Goal: Information Seeking & Learning: Learn about a topic

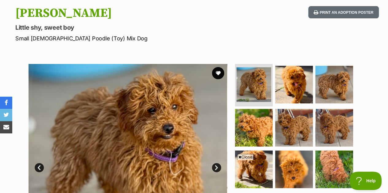
scroll to position [63, 0]
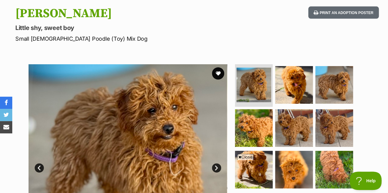
click at [296, 79] on img at bounding box center [294, 85] width 38 height 38
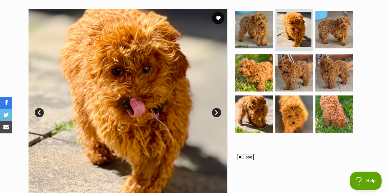
scroll to position [119, 0]
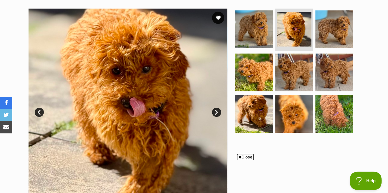
click at [332, 34] on img at bounding box center [334, 29] width 38 height 38
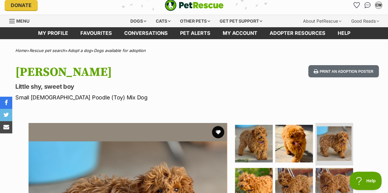
scroll to position [0, 0]
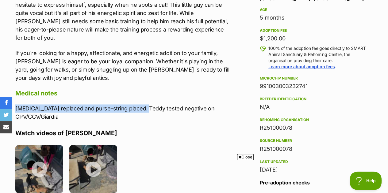
drag, startPoint x: 15, startPoint y: 101, endPoint x: 141, endPoint y: 98, distance: 125.7
click at [141, 104] on p "Rectal prolapse replaced and purse-string placed. Teddy tested negative on CPV/…" at bounding box center [122, 112] width 215 height 17
copy p "Rectal prolapse replaced and purse-string placed."
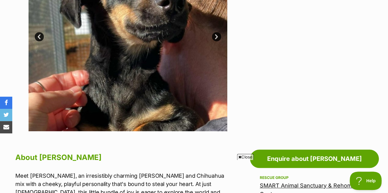
scroll to position [186, 0]
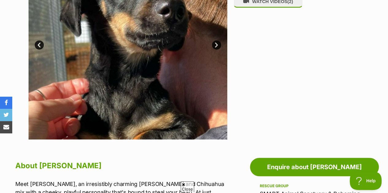
click at [229, 58] on section "Available 1 of 2 images 1 of 2 images Next Prev 1 2 WATCH VIDEOS (2)" at bounding box center [193, 36] width 349 height 208
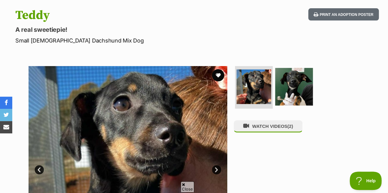
scroll to position [0, 0]
click at [256, 132] on button "WATCH VIDEOS (2)" at bounding box center [267, 126] width 69 height 12
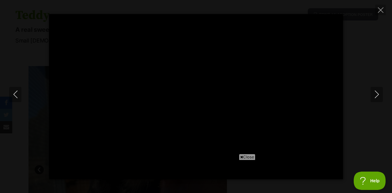
click at [384, 6] on button "Close" at bounding box center [380, 10] width 11 height 11
type input "64.52"
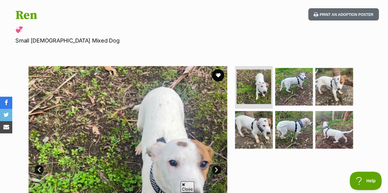
click at [248, 118] on img at bounding box center [254, 130] width 38 height 38
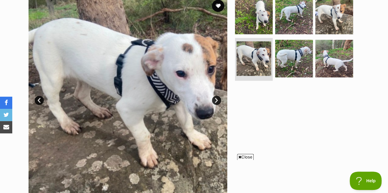
click at [328, 18] on img at bounding box center [334, 16] width 38 height 38
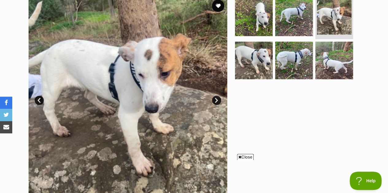
click at [262, 17] on img at bounding box center [254, 17] width 38 height 38
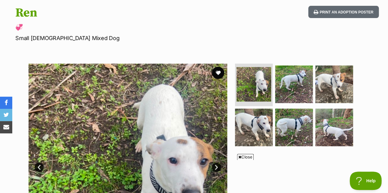
scroll to position [2, 0]
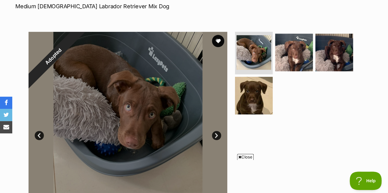
scroll to position [74, 0]
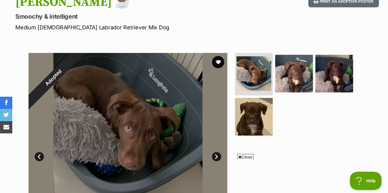
click at [257, 120] on img at bounding box center [254, 117] width 38 height 38
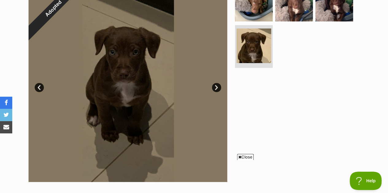
scroll to position [81, 0]
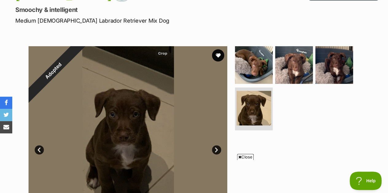
click at [253, 64] on img at bounding box center [254, 65] width 38 height 38
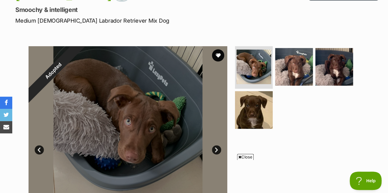
click at [297, 59] on img at bounding box center [294, 67] width 38 height 38
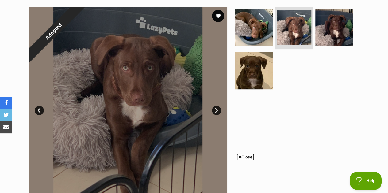
scroll to position [126, 0]
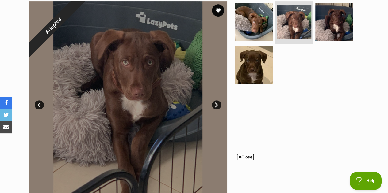
click at [318, 22] on img at bounding box center [334, 22] width 38 height 38
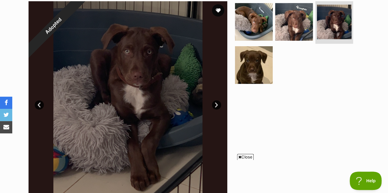
click at [264, 60] on img at bounding box center [254, 65] width 38 height 38
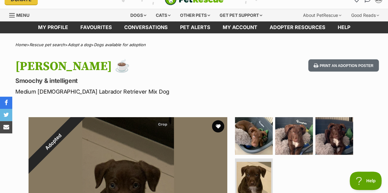
scroll to position [0, 0]
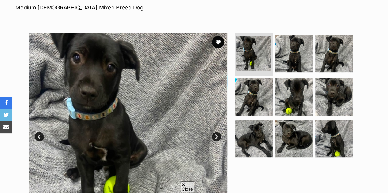
scroll to position [94, 0]
click at [302, 59] on img at bounding box center [294, 54] width 38 height 38
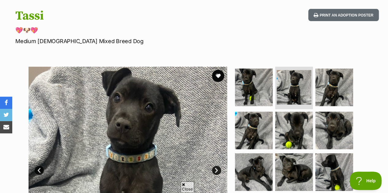
scroll to position [0, 0]
click at [331, 82] on img at bounding box center [334, 88] width 38 height 38
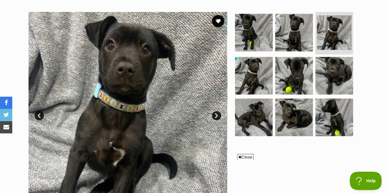
scroll to position [117, 0]
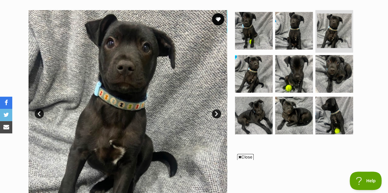
click at [268, 73] on img at bounding box center [254, 74] width 38 height 38
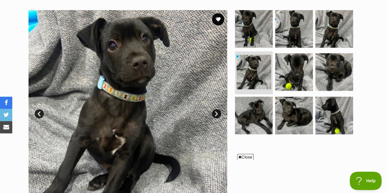
click at [292, 70] on img at bounding box center [294, 72] width 38 height 38
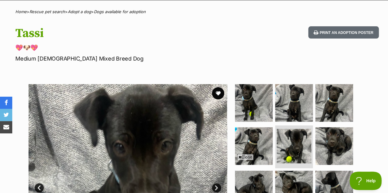
scroll to position [0, 0]
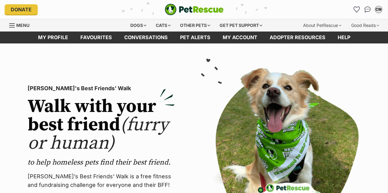
click at [130, 27] on div "Dogs" at bounding box center [138, 25] width 25 height 12
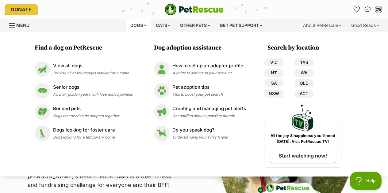
click at [103, 28] on div "Dogs Find a dog on PetRescue View all dogs Browse all of the doggos looking for…" at bounding box center [196, 25] width 187 height 12
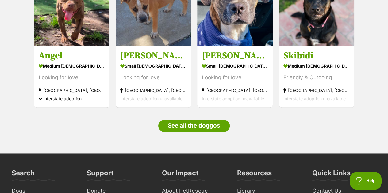
scroll to position [374, 0]
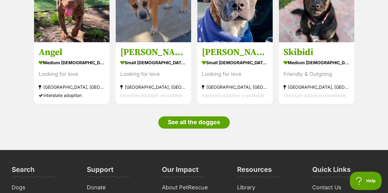
click at [200, 119] on link "See all the doggos" at bounding box center [193, 122] width 71 height 12
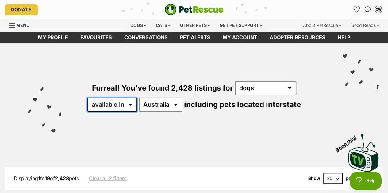
click at [123, 103] on select "available in located in" at bounding box center [112, 105] width 50 height 14
select select "disabled"
click at [87, 98] on select "available in located in" at bounding box center [112, 105] width 50 height 14
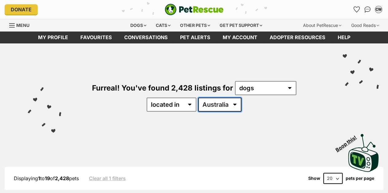
click at [211, 98] on select "Australia ACT NSW NT QLD SA TAS VIC WA" at bounding box center [219, 105] width 43 height 14
select select "VIC"
click at [198, 98] on select "Australia ACT NSW NT QLD SA TAS VIC WA" at bounding box center [219, 105] width 43 height 14
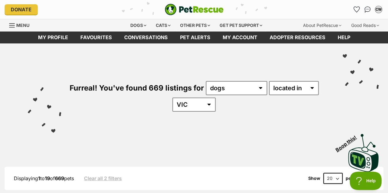
click at [296, 123] on div "Furreal! You've found 669 listings for any type of pet cats dogs other pets ava…" at bounding box center [193, 86] width 369 height 85
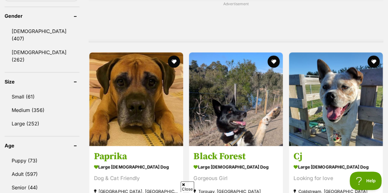
scroll to position [530, 0]
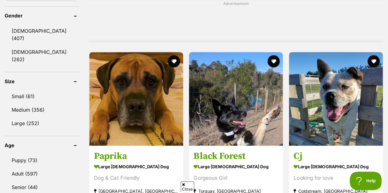
click at [46, 154] on link "Puppy (73)" at bounding box center [42, 160] width 75 height 13
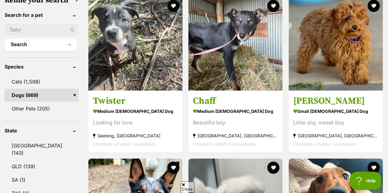
click at [151, 108] on strong "medium male Dog" at bounding box center [135, 111] width 85 height 9
click at [199, 91] on article "Chaff medium male Dog Beautiful boy Kangaroo Ground, VIC Interstate adoption un…" at bounding box center [235, 75] width 95 height 158
click at [222, 99] on h3 "Chaff" at bounding box center [235, 101] width 85 height 12
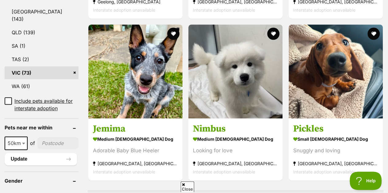
click at [333, 127] on h3 "Pickles" at bounding box center [335, 129] width 85 height 12
click at [239, 134] on link "Nimbus medium male Dog Looking for love Keysborough, VIC Interstate adoption un…" at bounding box center [235, 150] width 94 height 62
click at [142, 124] on h3 "Jemima" at bounding box center [135, 129] width 85 height 12
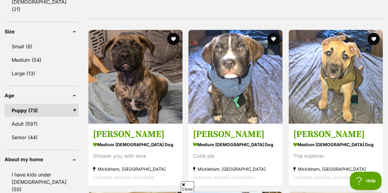
scroll to position [553, 0]
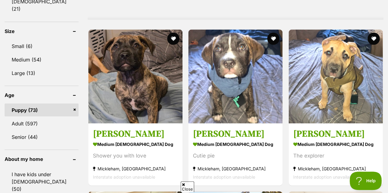
click at [347, 146] on strong "medium male Dog" at bounding box center [335, 144] width 85 height 9
click at [230, 141] on strong "medium male Dog" at bounding box center [235, 144] width 85 height 9
click at [155, 142] on strong "medium female Dog" at bounding box center [135, 144] width 85 height 9
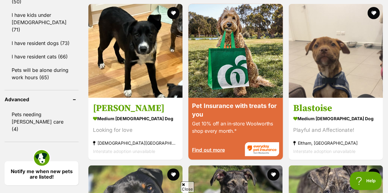
scroll to position [741, 0]
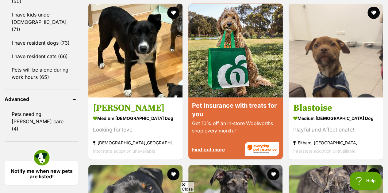
click at [162, 109] on h3 "Jessie Rose" at bounding box center [135, 108] width 85 height 12
click at [328, 102] on h3 "Blastoise" at bounding box center [335, 108] width 85 height 12
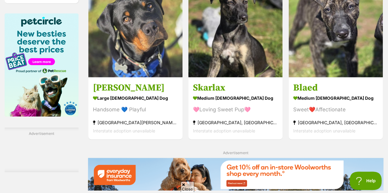
scroll to position [924, 0]
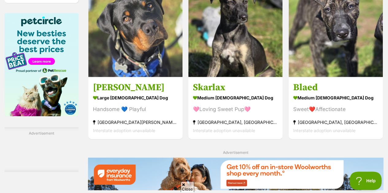
click at [333, 96] on strong "medium male Dog" at bounding box center [335, 97] width 85 height 9
click at [222, 84] on h3 "Skarlax" at bounding box center [235, 88] width 85 height 12
click at [154, 118] on strong "[GEOGRAPHIC_DATA][PERSON_NAME][GEOGRAPHIC_DATA]" at bounding box center [135, 122] width 85 height 8
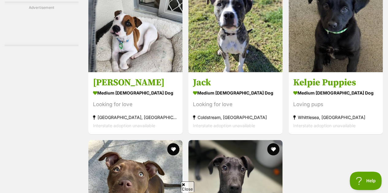
scroll to position [1151, 0]
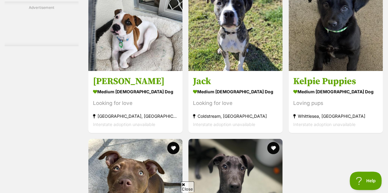
click at [145, 91] on strong "medium male Dog" at bounding box center [135, 91] width 85 height 9
click at [243, 91] on strong "medium male Dog" at bounding box center [235, 91] width 85 height 9
click at [305, 78] on h3 "Kelpie Puppies" at bounding box center [335, 82] width 85 height 12
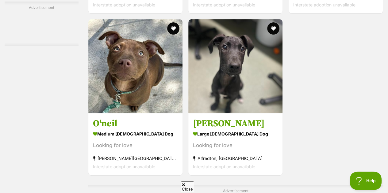
scroll to position [1271, 0]
click at [244, 130] on strong "large male Dog" at bounding box center [235, 133] width 85 height 9
click at [140, 121] on h3 "O'neil" at bounding box center [135, 123] width 85 height 12
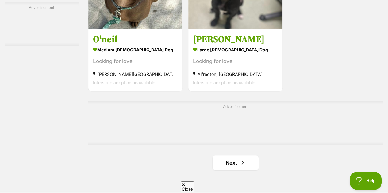
scroll to position [1356, 0]
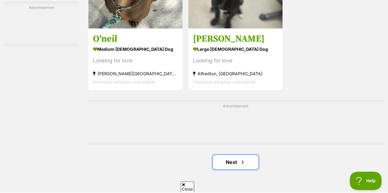
click at [244, 159] on span "Next page" at bounding box center [242, 162] width 6 height 7
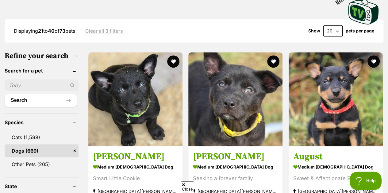
scroll to position [177, 0]
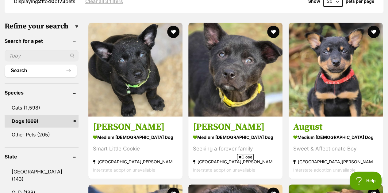
click at [156, 127] on h3 "[PERSON_NAME]" at bounding box center [135, 127] width 85 height 12
click at [225, 112] on img at bounding box center [235, 70] width 94 height 94
click at [321, 100] on img at bounding box center [335, 70] width 94 height 94
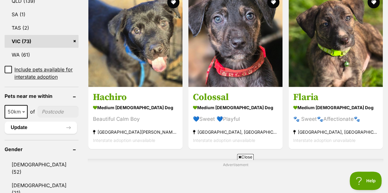
scroll to position [374, 0]
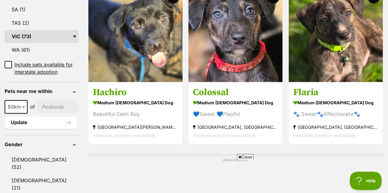
click at [151, 82] on article "Hachiro medium male Dog Beautiful Calm Boy Altona Meadows, VIC Interstate adopt…" at bounding box center [135, 66] width 95 height 158
click at [132, 86] on link "Hachiro medium male Dog Beautiful Calm Boy Altona Meadows, VIC Interstate adopt…" at bounding box center [135, 113] width 94 height 62
click at [242, 101] on strong "medium male Dog" at bounding box center [235, 102] width 85 height 9
click at [348, 95] on h3 "Flaria" at bounding box center [335, 93] width 85 height 12
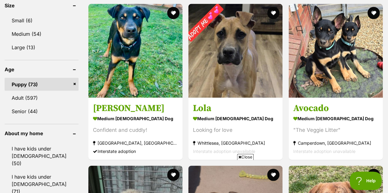
scroll to position [579, 0]
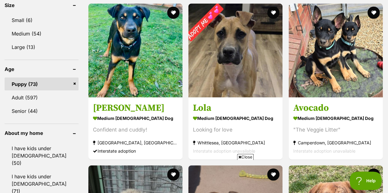
click at [145, 83] on img at bounding box center [135, 50] width 94 height 94
click at [259, 103] on h3 "Lola" at bounding box center [235, 108] width 85 height 12
click at [326, 97] on link at bounding box center [335, 96] width 94 height 6
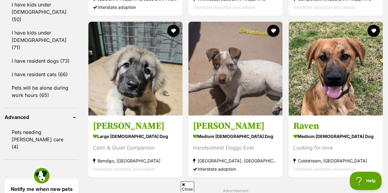
scroll to position [724, 0]
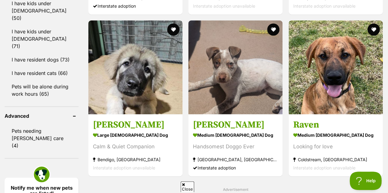
click at [140, 103] on img at bounding box center [135, 68] width 94 height 94
click at [254, 123] on h3 "[PERSON_NAME]" at bounding box center [235, 125] width 85 height 12
click at [324, 110] on img at bounding box center [335, 68] width 94 height 94
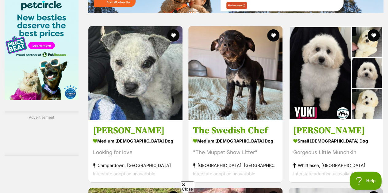
scroll to position [941, 0]
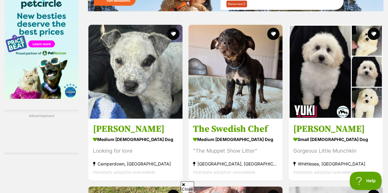
click at [137, 94] on img at bounding box center [135, 72] width 94 height 94
click at [232, 103] on img at bounding box center [235, 72] width 94 height 94
click at [365, 127] on h3 "Yuki" at bounding box center [335, 129] width 85 height 12
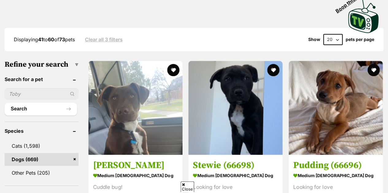
scroll to position [140, 0]
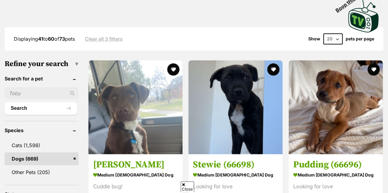
click at [135, 113] on img at bounding box center [135, 107] width 94 height 94
click at [263, 106] on img at bounding box center [235, 107] width 94 height 94
click at [322, 101] on img at bounding box center [335, 107] width 94 height 94
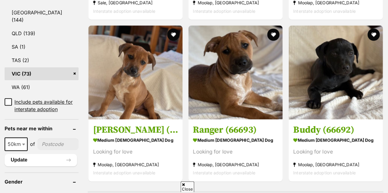
click at [145, 80] on img at bounding box center [135, 72] width 94 height 94
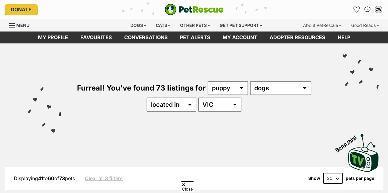
scroll to position [337, 0]
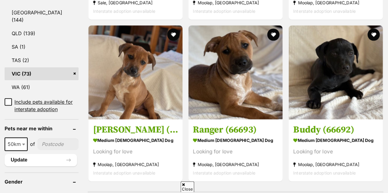
click at [259, 113] on img at bounding box center [235, 72] width 94 height 94
click at [333, 84] on img at bounding box center [335, 72] width 94 height 94
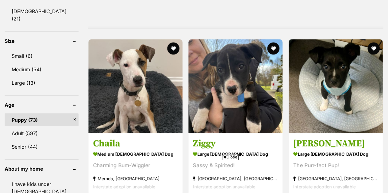
scroll to position [544, 0]
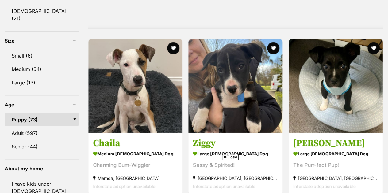
click at [139, 96] on img at bounding box center [135, 86] width 94 height 94
click at [234, 97] on img at bounding box center [235, 86] width 94 height 94
click at [296, 78] on img at bounding box center [335, 86] width 94 height 94
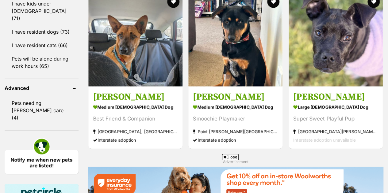
scroll to position [753, 0]
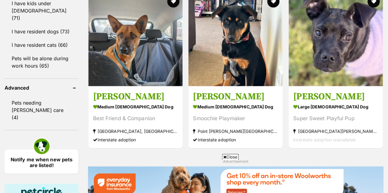
click at [131, 86] on article "Huey medium male Dog Best Friend & Companion Frankston North, VIC Interstate ad…" at bounding box center [135, 71] width 95 height 158
click at [150, 95] on h3 "Huey" at bounding box center [135, 97] width 85 height 12
click at [235, 76] on img at bounding box center [235, 39] width 94 height 94
click at [344, 74] on img at bounding box center [335, 39] width 94 height 94
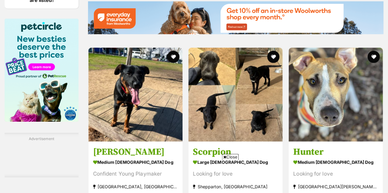
scroll to position [962, 0]
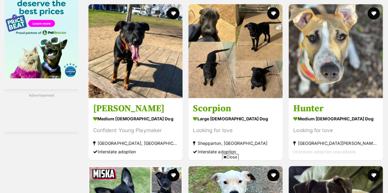
click at [149, 106] on h3 "Dewey" at bounding box center [135, 109] width 85 height 12
click at [349, 67] on img at bounding box center [335, 51] width 94 height 94
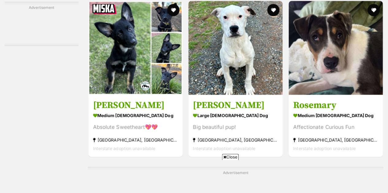
scroll to position [1128, 0]
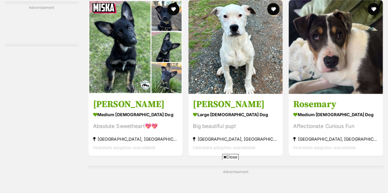
click at [160, 104] on h3 "Miska" at bounding box center [135, 105] width 85 height 12
click at [233, 68] on img at bounding box center [235, 47] width 94 height 94
click at [318, 81] on img at bounding box center [335, 47] width 94 height 94
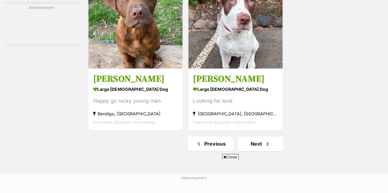
scroll to position [1374, 0]
click at [156, 74] on h3 "Huxley" at bounding box center [135, 79] width 85 height 12
click at [238, 82] on link "Rajesh large male Dog Looking for love Cranbourne West, VIC Interstate adoption…" at bounding box center [235, 99] width 94 height 62
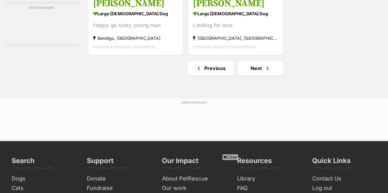
scroll to position [1450, 0]
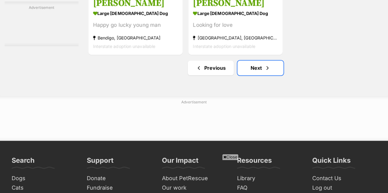
click at [264, 70] on span "Next page" at bounding box center [267, 67] width 6 height 7
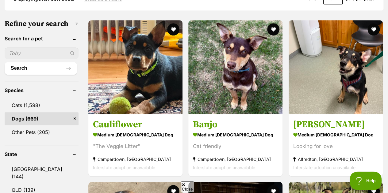
click at [155, 131] on strong "medium [DEMOGRAPHIC_DATA] Dog" at bounding box center [135, 135] width 85 height 9
click at [259, 125] on h3 "Banjo" at bounding box center [235, 125] width 85 height 12
click at [309, 94] on img at bounding box center [335, 67] width 94 height 94
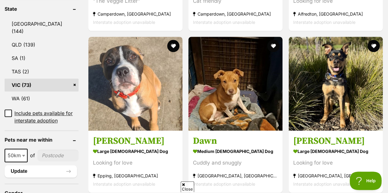
scroll to position [326, 0]
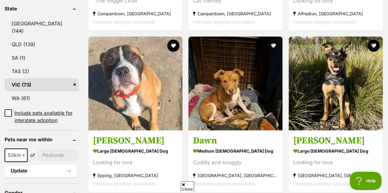
click at [142, 89] on img at bounding box center [135, 83] width 94 height 94
drag, startPoint x: 142, startPoint y: 89, endPoint x: 221, endPoint y: 81, distance: 79.5
click at [221, 81] on img at bounding box center [235, 83] width 94 height 94
click at [351, 114] on img at bounding box center [335, 83] width 94 height 94
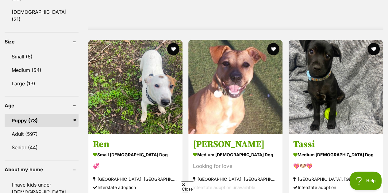
scroll to position [543, 0]
click at [137, 104] on img at bounding box center [135, 87] width 94 height 94
click at [237, 119] on img at bounding box center [235, 87] width 94 height 94
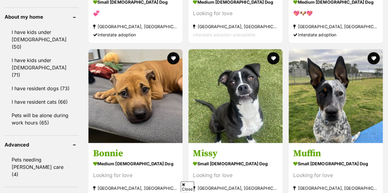
click at [234, 116] on img at bounding box center [235, 96] width 94 height 94
click at [313, 102] on img at bounding box center [335, 96] width 94 height 94
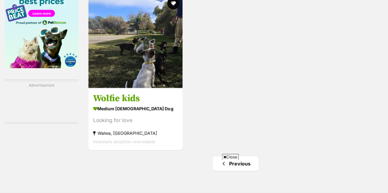
scroll to position [972, 0]
click at [139, 102] on h3 "Wolfie kids" at bounding box center [135, 99] width 85 height 12
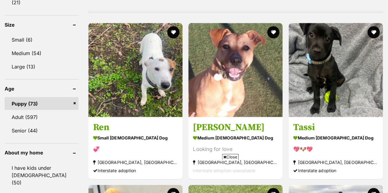
scroll to position [560, 0]
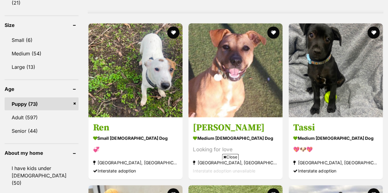
click at [75, 97] on link "Puppy (73)" at bounding box center [42, 103] width 74 height 13
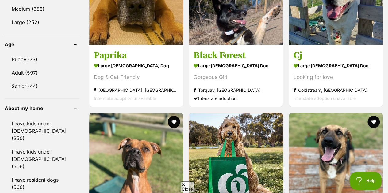
scroll to position [633, 0]
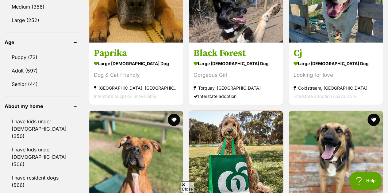
click at [55, 64] on link "Adult (597)" at bounding box center [42, 70] width 75 height 13
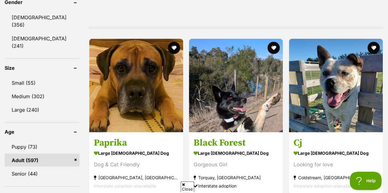
scroll to position [544, 0]
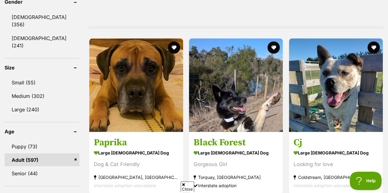
click at [48, 76] on link "Small (55)" at bounding box center [42, 82] width 75 height 13
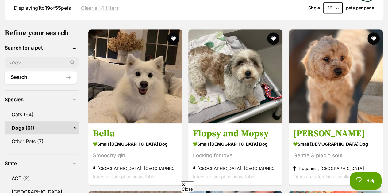
click at [162, 134] on h3 "Bella" at bounding box center [135, 134] width 85 height 12
click at [254, 92] on img at bounding box center [235, 76] width 94 height 94
click at [340, 93] on img at bounding box center [335, 76] width 94 height 94
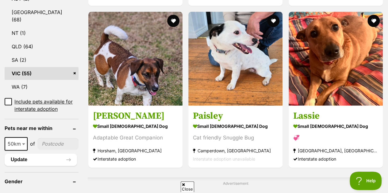
scroll to position [350, 0]
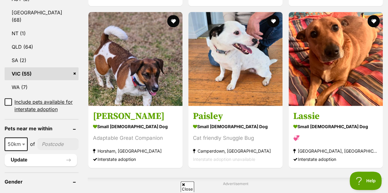
click at [227, 117] on h3 "Paisley" at bounding box center [235, 117] width 85 height 12
click at [129, 118] on h3 "[PERSON_NAME]" at bounding box center [135, 117] width 85 height 12
click at [339, 116] on h3 "Lassie" at bounding box center [335, 117] width 85 height 12
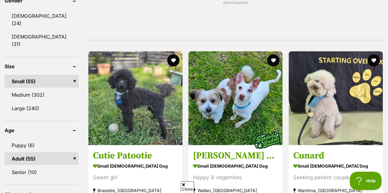
scroll to position [531, 0]
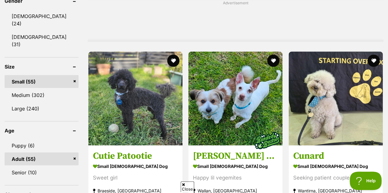
click at [142, 160] on h3 "Cutie Patootie" at bounding box center [135, 156] width 85 height 12
click at [314, 119] on img at bounding box center [335, 98] width 94 height 94
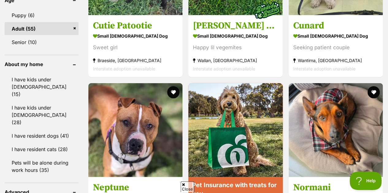
scroll to position [712, 0]
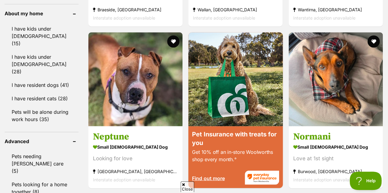
click at [344, 132] on h3 "Normani" at bounding box center [335, 137] width 85 height 12
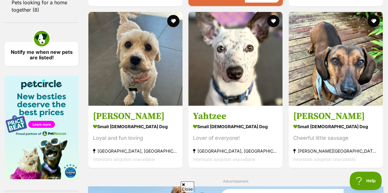
scroll to position [906, 0]
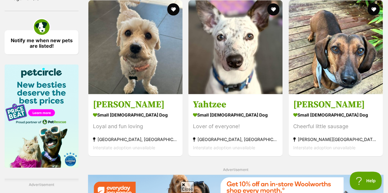
click at [142, 103] on h3 "Lucy" at bounding box center [135, 105] width 85 height 12
click at [331, 117] on strong "small male Dog" at bounding box center [335, 115] width 85 height 9
click at [220, 99] on h3 "Yahtzee" at bounding box center [235, 105] width 85 height 12
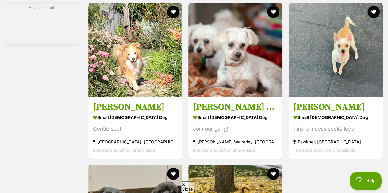
scroll to position [1126, 0]
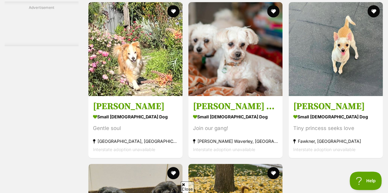
click at [152, 117] on strong "small male Dog" at bounding box center [135, 116] width 85 height 9
click at [347, 101] on h3 "Holly Silvanus" at bounding box center [335, 107] width 85 height 12
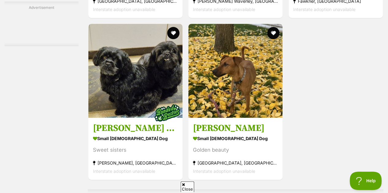
scroll to position [1269, 0]
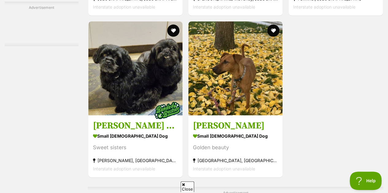
click at [251, 129] on link "Missy Peggotty small female Dog Golden beauty Belmont, VIC Interstate adoption …" at bounding box center [235, 146] width 94 height 62
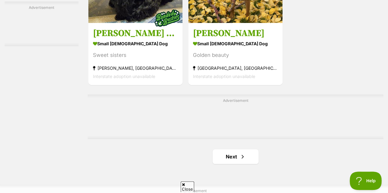
scroll to position [0, 0]
click at [231, 151] on link "Next" at bounding box center [235, 157] width 46 height 15
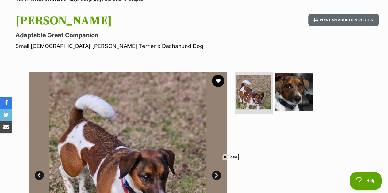
scroll to position [55, 0]
click at [300, 93] on img at bounding box center [294, 93] width 38 height 38
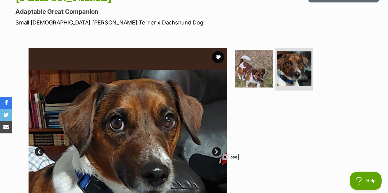
scroll to position [36, 0]
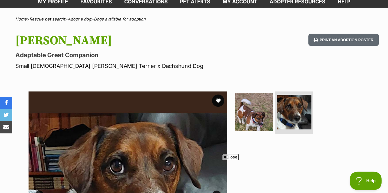
click at [290, 105] on img at bounding box center [293, 112] width 35 height 35
click at [260, 107] on img at bounding box center [254, 112] width 38 height 38
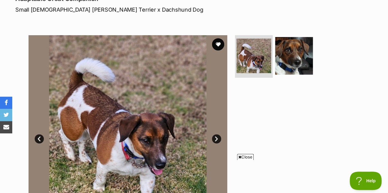
scroll to position [0, 0]
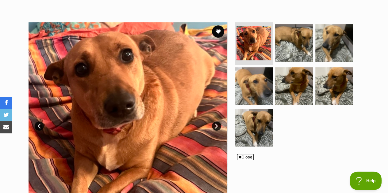
click at [294, 44] on img at bounding box center [294, 43] width 38 height 38
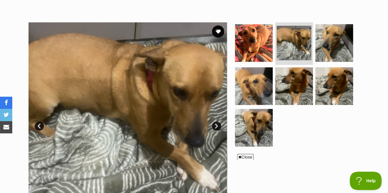
click at [333, 46] on img at bounding box center [334, 43] width 38 height 38
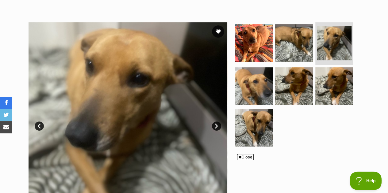
click at [250, 85] on img at bounding box center [254, 86] width 38 height 38
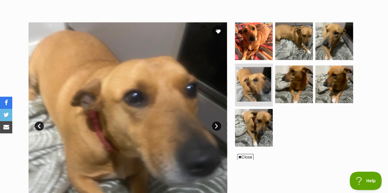
click at [254, 120] on img at bounding box center [254, 128] width 38 height 38
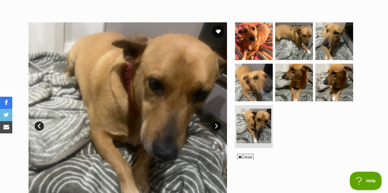
click at [292, 85] on img at bounding box center [294, 83] width 38 height 38
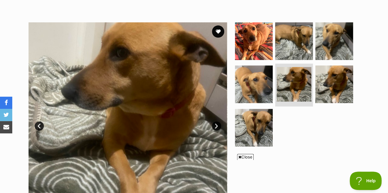
click at [346, 84] on img at bounding box center [334, 85] width 38 height 38
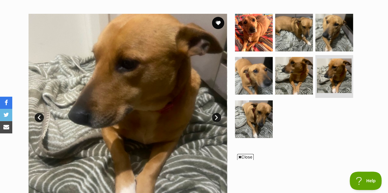
scroll to position [101, 0]
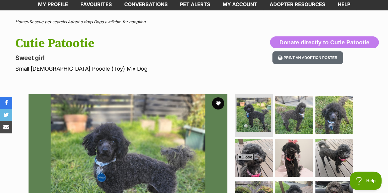
scroll to position [4, 0]
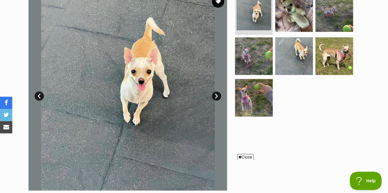
scroll to position [126, 0]
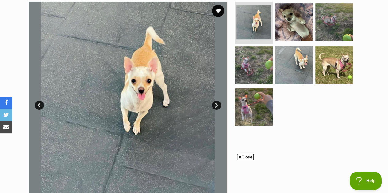
click at [264, 63] on img at bounding box center [254, 66] width 38 height 38
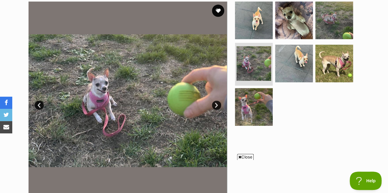
click at [283, 59] on img at bounding box center [294, 64] width 38 height 38
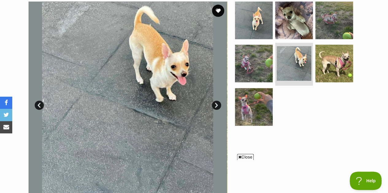
click at [344, 62] on img at bounding box center [334, 64] width 38 height 38
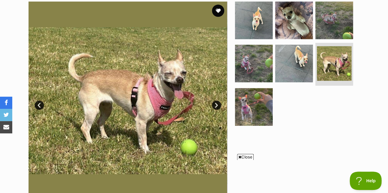
click at [254, 96] on img at bounding box center [254, 107] width 38 height 38
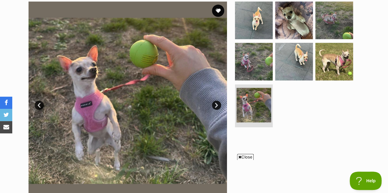
click at [293, 24] on img at bounding box center [294, 21] width 38 height 38
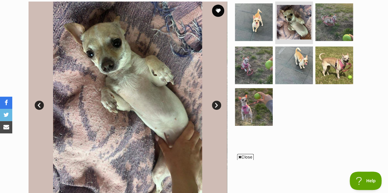
click at [328, 24] on img at bounding box center [334, 22] width 38 height 38
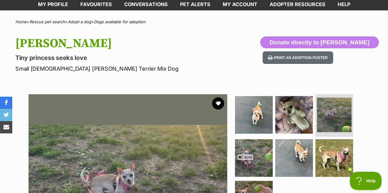
scroll to position [0, 0]
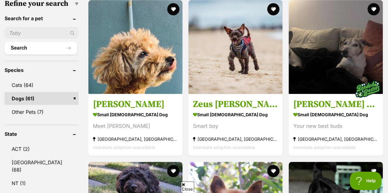
scroll to position [200, 0]
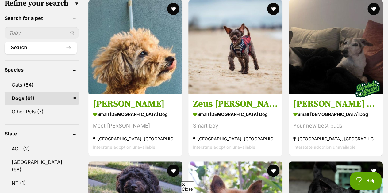
click at [158, 127] on div "Meet [PERSON_NAME]" at bounding box center [135, 126] width 85 height 8
click at [224, 94] on link at bounding box center [235, 92] width 94 height 6
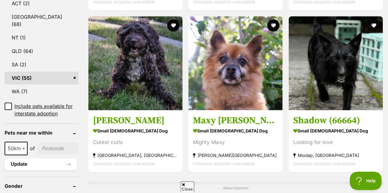
scroll to position [346, 0]
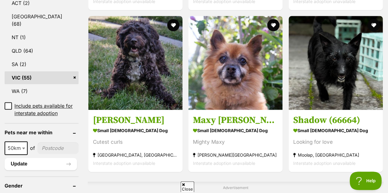
click at [151, 119] on h3 "[PERSON_NAME]" at bounding box center [135, 121] width 85 height 12
click at [252, 125] on link "Maxy O’Cleary small male Dog Mighty Maxy Elwood, VIC Interstate adoption unavai…" at bounding box center [235, 141] width 94 height 62
click at [315, 93] on img at bounding box center [335, 63] width 94 height 94
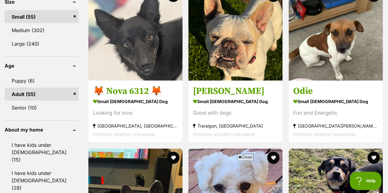
scroll to position [598, 0]
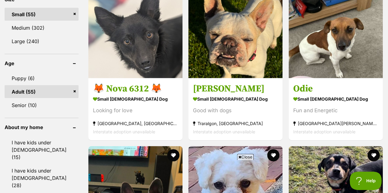
click at [146, 112] on div "Looking for love" at bounding box center [135, 111] width 85 height 8
click at [335, 92] on h3 "Odie" at bounding box center [335, 89] width 85 height 12
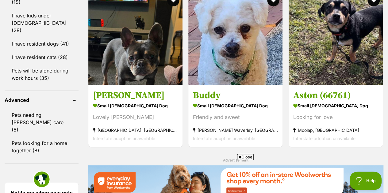
scroll to position [754, 0]
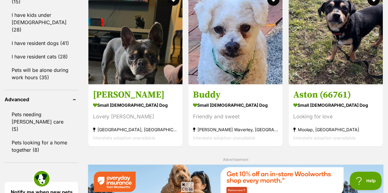
click at [245, 109] on strong "small male Dog" at bounding box center [235, 105] width 85 height 9
click at [378, 111] on link "Aston (66761) small male Dog Looking for love Moolap, VIC Interstate adoption u…" at bounding box center [335, 115] width 94 height 62
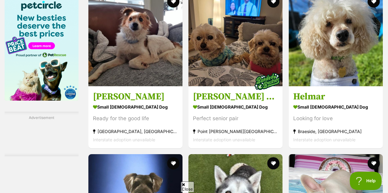
scroll to position [974, 0]
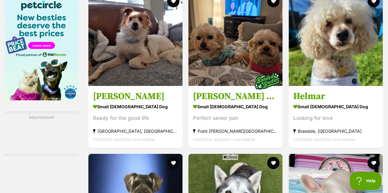
click at [146, 97] on h3 "Basil Silvanus" at bounding box center [135, 97] width 85 height 12
click at [355, 101] on h3 "Helmar" at bounding box center [335, 97] width 85 height 12
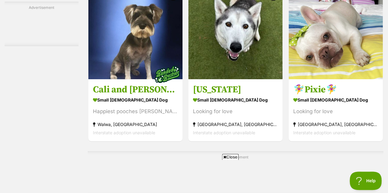
scroll to position [1143, 0]
click at [248, 100] on strong "small female Dog" at bounding box center [235, 99] width 85 height 9
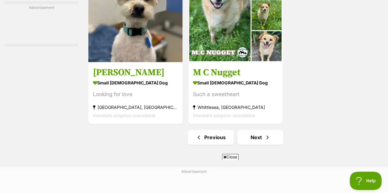
scroll to position [1383, 0]
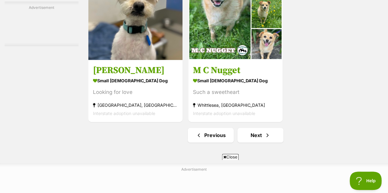
click at [151, 87] on section "small male Dog Looking for love Keysborough, VIC Interstate adoption unavailable" at bounding box center [135, 96] width 85 height 41
click at [224, 91] on div "Such a sweetheart" at bounding box center [235, 92] width 85 height 8
click at [269, 138] on span "Next page" at bounding box center [267, 135] width 6 height 7
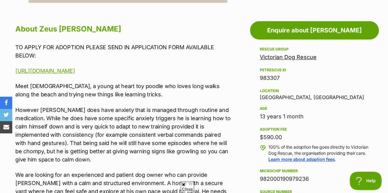
scroll to position [345, 0]
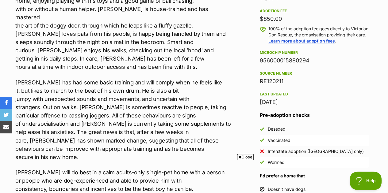
scroll to position [442, 0]
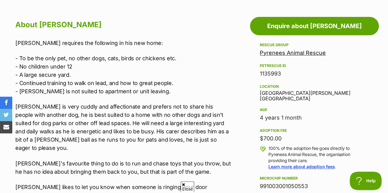
scroll to position [328, 0]
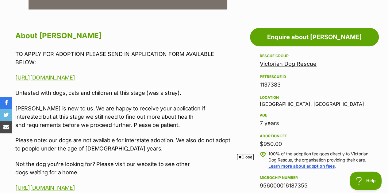
scroll to position [317, 0]
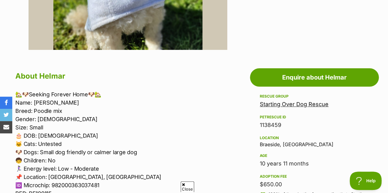
scroll to position [287, 0]
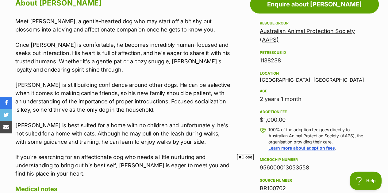
scroll to position [342, 0]
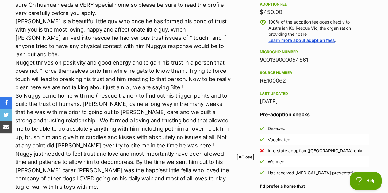
scroll to position [449, 0]
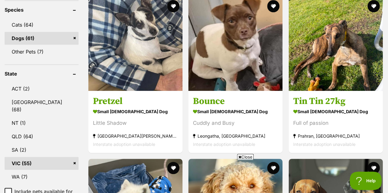
scroll to position [261, 0]
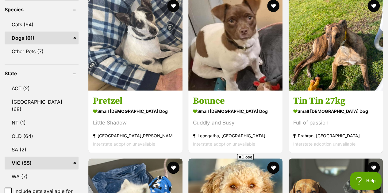
click at [165, 104] on h3 "Pretzel" at bounding box center [135, 101] width 85 height 12
click at [214, 107] on strong "small female Dog" at bounding box center [235, 111] width 85 height 9
click at [141, 102] on h3 "Pretzel" at bounding box center [135, 101] width 85 height 12
click at [226, 75] on img at bounding box center [235, 44] width 94 height 94
click at [341, 114] on strong "small female Dog" at bounding box center [335, 111] width 85 height 9
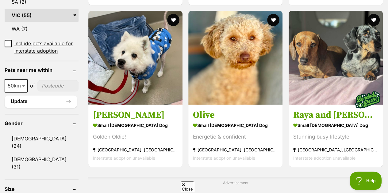
scroll to position [409, 0]
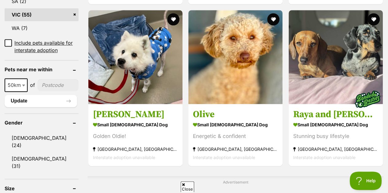
click at [161, 120] on strong "small male Dog" at bounding box center [135, 124] width 85 height 9
click at [235, 113] on h3 "Olive" at bounding box center [235, 115] width 85 height 12
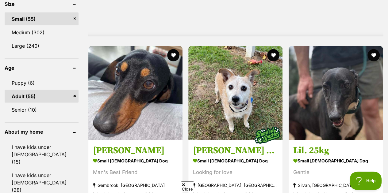
scroll to position [0, 0]
click at [139, 139] on link at bounding box center [135, 138] width 94 height 6
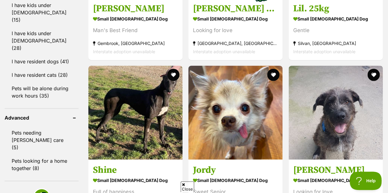
scroll to position [761, 0]
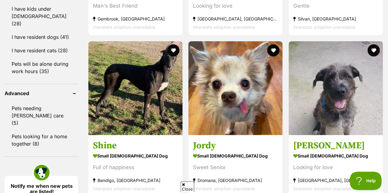
click at [243, 149] on h3 "Jordy" at bounding box center [235, 146] width 85 height 12
click at [326, 112] on img at bounding box center [335, 88] width 94 height 94
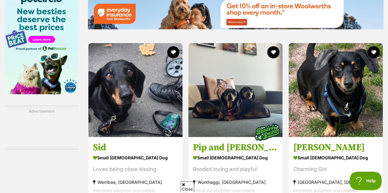
scroll to position [980, 0]
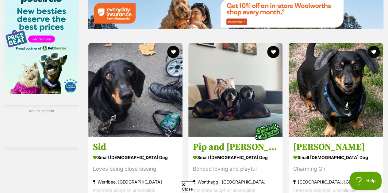
click at [128, 100] on img at bounding box center [135, 90] width 94 height 94
click at [315, 112] on img at bounding box center [335, 90] width 94 height 94
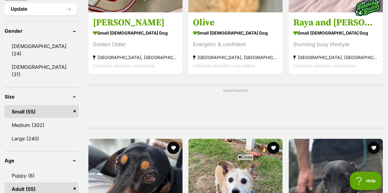
scroll to position [501, 0]
click at [75, 105] on link "Small (55)" at bounding box center [42, 111] width 74 height 13
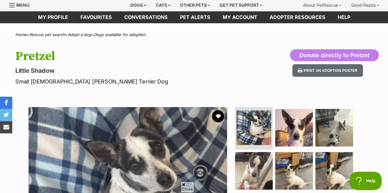
scroll to position [124, 0]
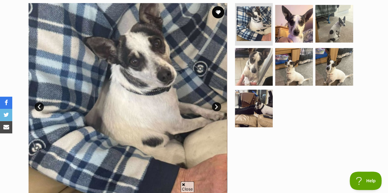
click at [252, 70] on img at bounding box center [254, 67] width 38 height 38
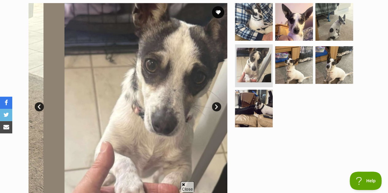
click at [300, 66] on img at bounding box center [294, 65] width 38 height 38
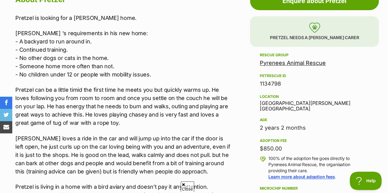
scroll to position [352, 0]
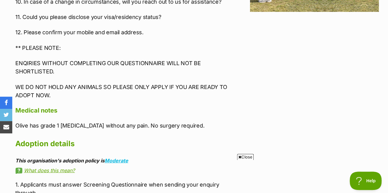
scroll to position [826, 0]
drag, startPoint x: 41, startPoint y: 118, endPoint x: 97, endPoint y: 119, distance: 56.1
click at [97, 122] on p "Olive has grade 1 [MEDICAL_DATA] without any pain. No surgery required." at bounding box center [122, 126] width 215 height 8
copy p "grade 1 luxating patella"
click at [192, 122] on p "Olive has grade 1 luxating patella without any pain. No surgery required." at bounding box center [122, 126] width 215 height 8
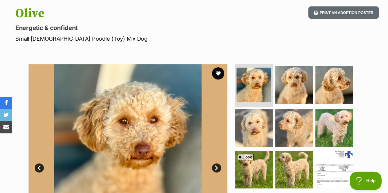
scroll to position [63, 0]
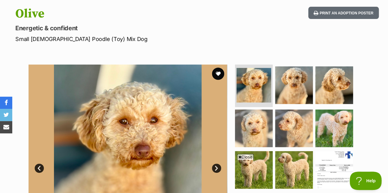
click at [290, 78] on img at bounding box center [294, 85] width 38 height 38
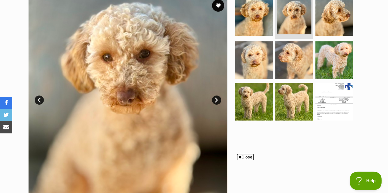
scroll to position [131, 0]
click at [334, 55] on img at bounding box center [334, 60] width 38 height 38
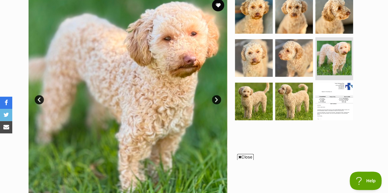
click at [290, 92] on img at bounding box center [294, 102] width 38 height 38
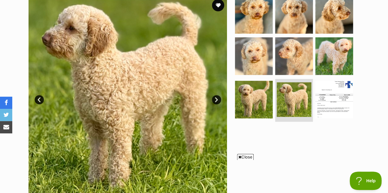
scroll to position [0, 0]
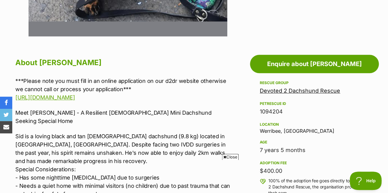
click at [105, 67] on h2 "About Sid" at bounding box center [122, 62] width 215 height 13
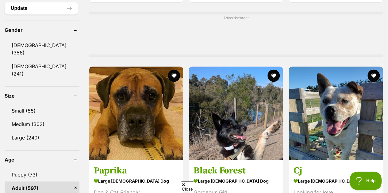
click at [55, 118] on link "Medium (302)" at bounding box center [42, 124] width 75 height 13
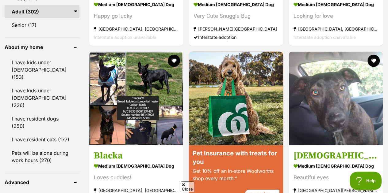
scroll to position [693, 0]
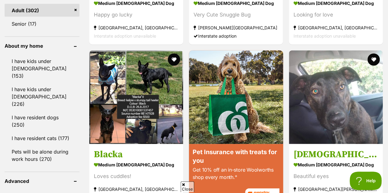
click at [52, 111] on link "I have resident dogs (250)" at bounding box center [42, 121] width 75 height 20
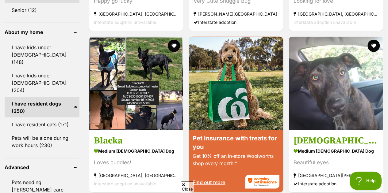
scroll to position [711, 0]
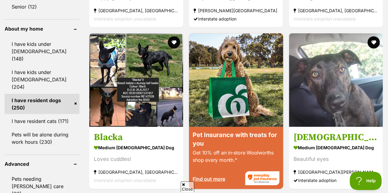
click at [41, 128] on link "Pets will be alone during work hours (230)" at bounding box center [42, 138] width 75 height 20
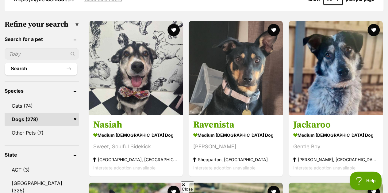
scroll to position [180, 0]
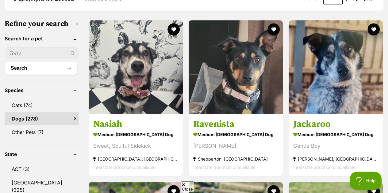
click at [160, 131] on strong "medium male Dog" at bounding box center [135, 135] width 85 height 9
click at [262, 141] on section "medium female Dog Miss Manners Shepparton, VIC Interstate adoption unavailable" at bounding box center [235, 151] width 85 height 41
click at [342, 126] on h3 "Jackaroo" at bounding box center [335, 125] width 85 height 12
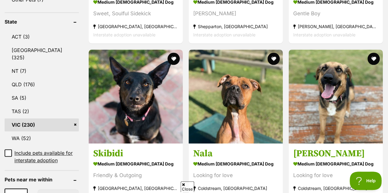
scroll to position [313, 0]
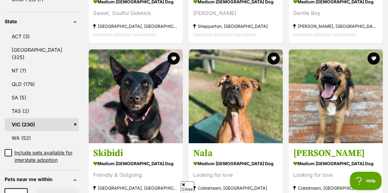
click at [155, 158] on h3 "Skibidi" at bounding box center [135, 154] width 85 height 12
click at [257, 147] on link "Nala medium female Dog Looking for love Coldstream, VIC Interstate adoption una…" at bounding box center [235, 174] width 94 height 62
click at [347, 123] on img at bounding box center [335, 96] width 94 height 94
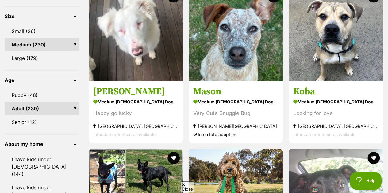
scroll to position [596, 0]
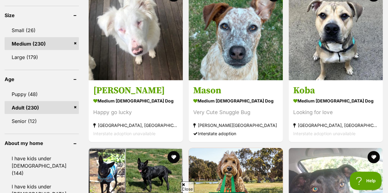
click at [128, 96] on link "Luca medium male Dog Happy go lucky Diamond Creek, VIC Interstate adoption unav…" at bounding box center [136, 111] width 94 height 62
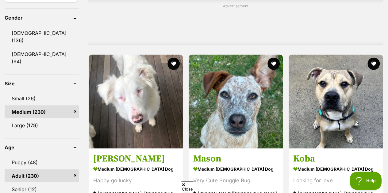
scroll to position [529, 0]
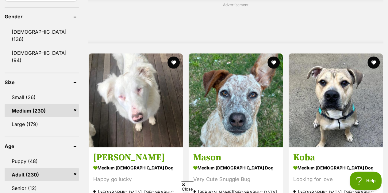
click at [244, 121] on img at bounding box center [235, 100] width 94 height 94
click at [316, 112] on img at bounding box center [335, 100] width 94 height 94
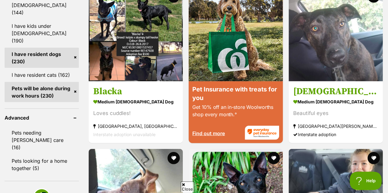
scroll to position [758, 0]
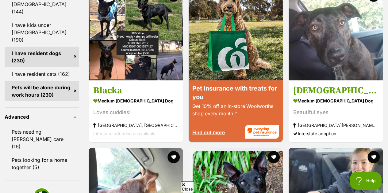
click at [138, 93] on h3 "Blacka" at bounding box center [135, 91] width 85 height 12
click at [295, 95] on h3 "Zeus" at bounding box center [335, 91] width 85 height 12
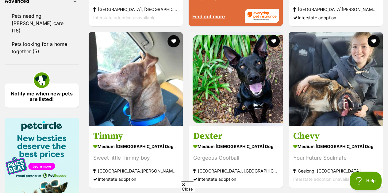
scroll to position [875, 0]
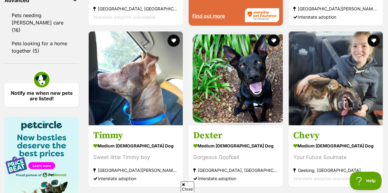
click at [143, 135] on h3 "Timmy" at bounding box center [135, 136] width 85 height 12
click at [246, 146] on strong "medium male Dog" at bounding box center [235, 146] width 85 height 9
click at [315, 136] on h3 "Chevy" at bounding box center [335, 136] width 85 height 12
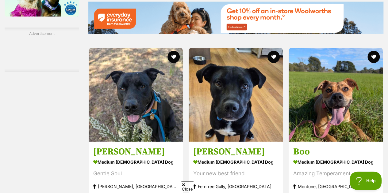
scroll to position [1081, 0]
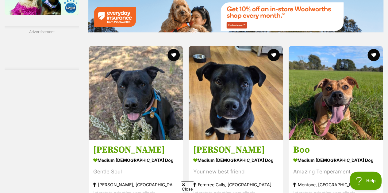
click at [142, 118] on img at bounding box center [136, 93] width 94 height 94
click at [224, 121] on img at bounding box center [235, 93] width 94 height 94
click at [342, 124] on img at bounding box center [335, 93] width 94 height 94
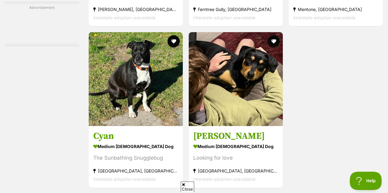
scroll to position [1257, 0]
click at [138, 120] on img at bounding box center [136, 79] width 94 height 94
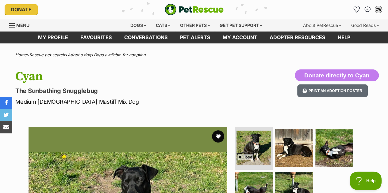
scroll to position [99, 0]
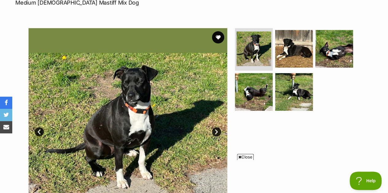
click at [289, 64] on img at bounding box center [294, 49] width 38 height 38
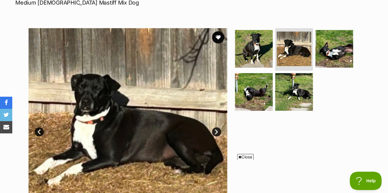
click at [254, 95] on img at bounding box center [254, 92] width 38 height 38
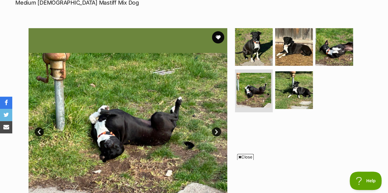
click at [336, 61] on img at bounding box center [334, 47] width 38 height 38
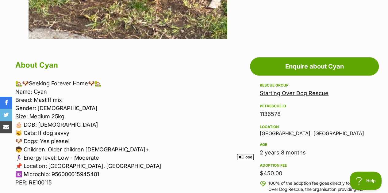
scroll to position [282, 0]
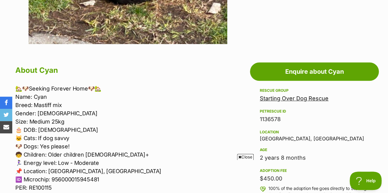
click at [120, 66] on h2 "About Cyan" at bounding box center [122, 70] width 215 height 13
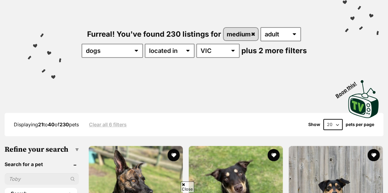
click at [323, 121] on select "20 40 60" at bounding box center [332, 124] width 19 height 11
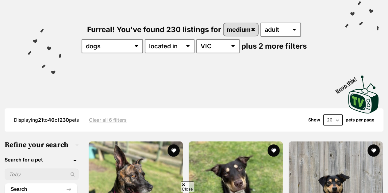
select select "60"
click at [323, 115] on select "20 40 60" at bounding box center [332, 120] width 19 height 11
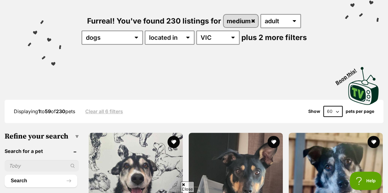
click at [59, 170] on input "text" at bounding box center [42, 166] width 74 height 12
type input "labrador"
click at [5, 175] on button "Search" at bounding box center [41, 181] width 73 height 12
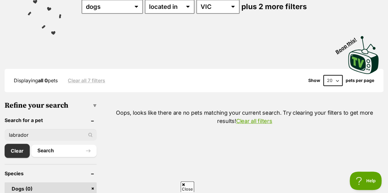
click at [63, 134] on input "labrador" at bounding box center [51, 135] width 92 height 12
type input "l"
